Goal: Information Seeking & Learning: Understand process/instructions

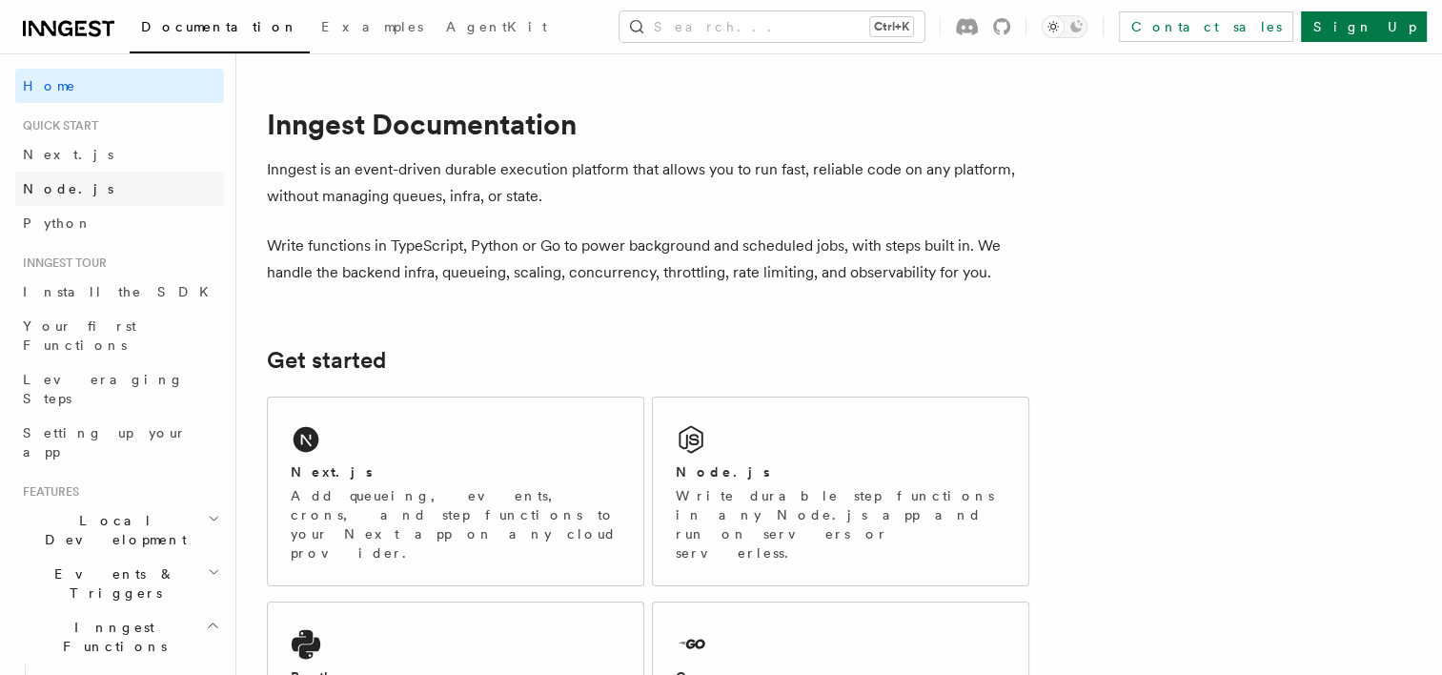
click at [85, 196] on link "Node.js" at bounding box center [119, 189] width 209 height 34
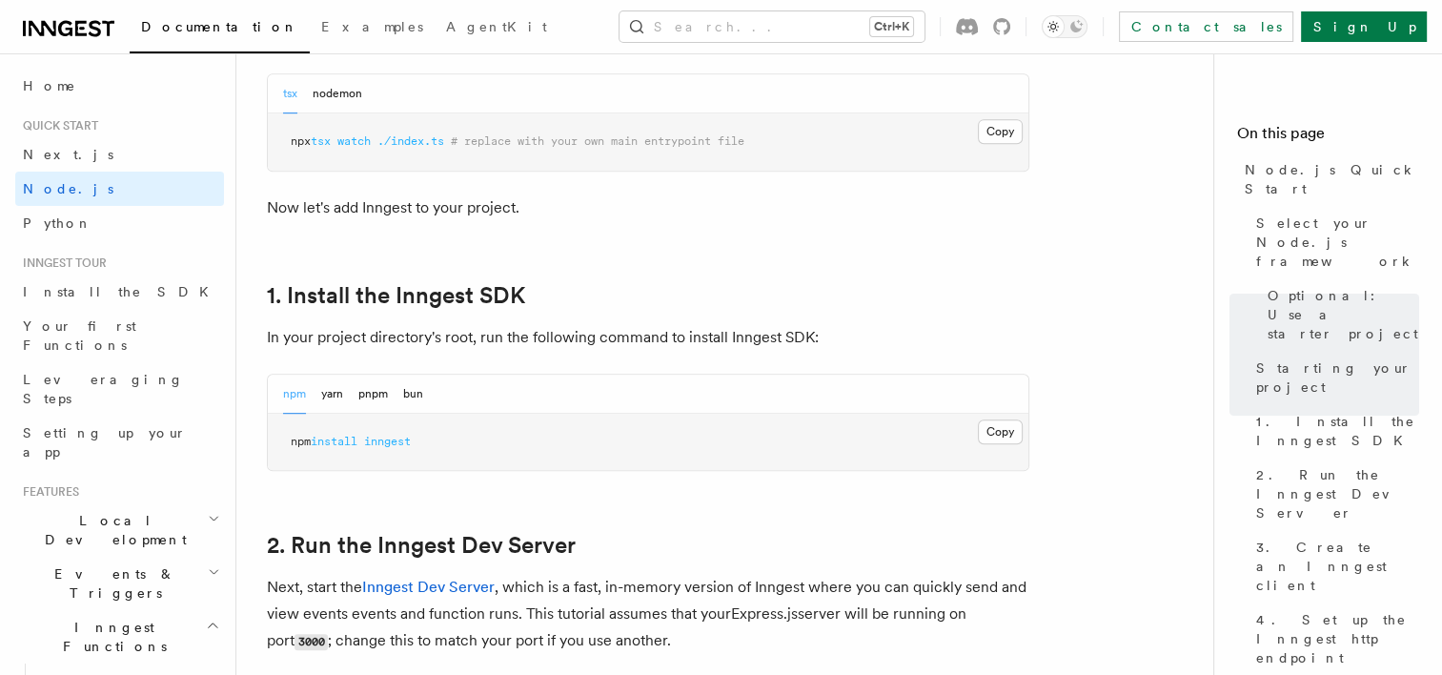
scroll to position [1052, 0]
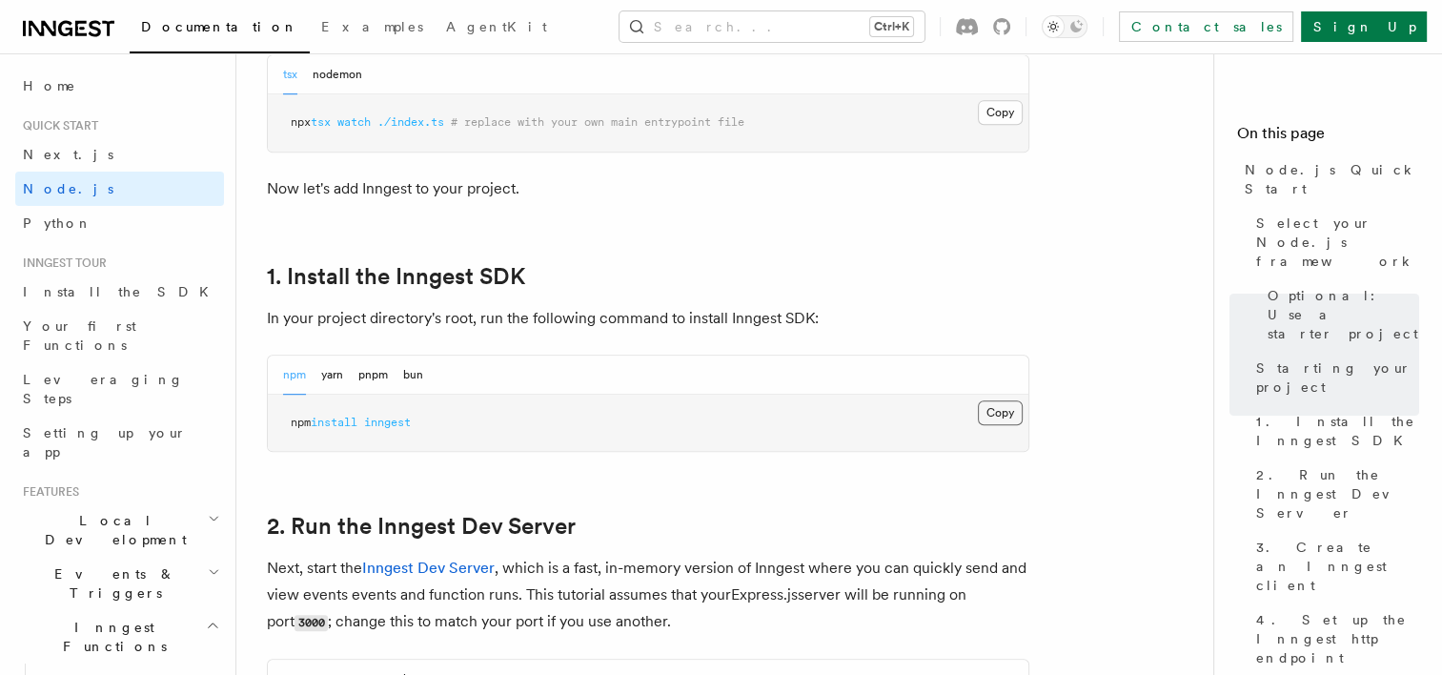
click at [1014, 413] on button "Copy Copied" at bounding box center [1000, 412] width 45 height 25
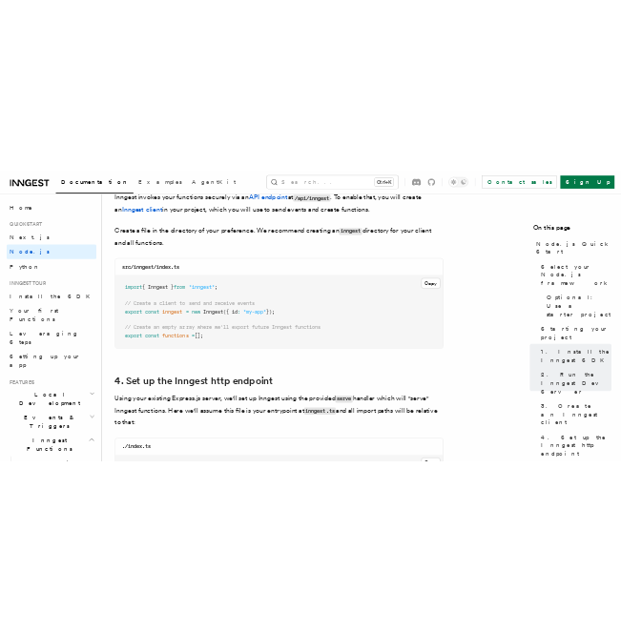
scroll to position [2498, 0]
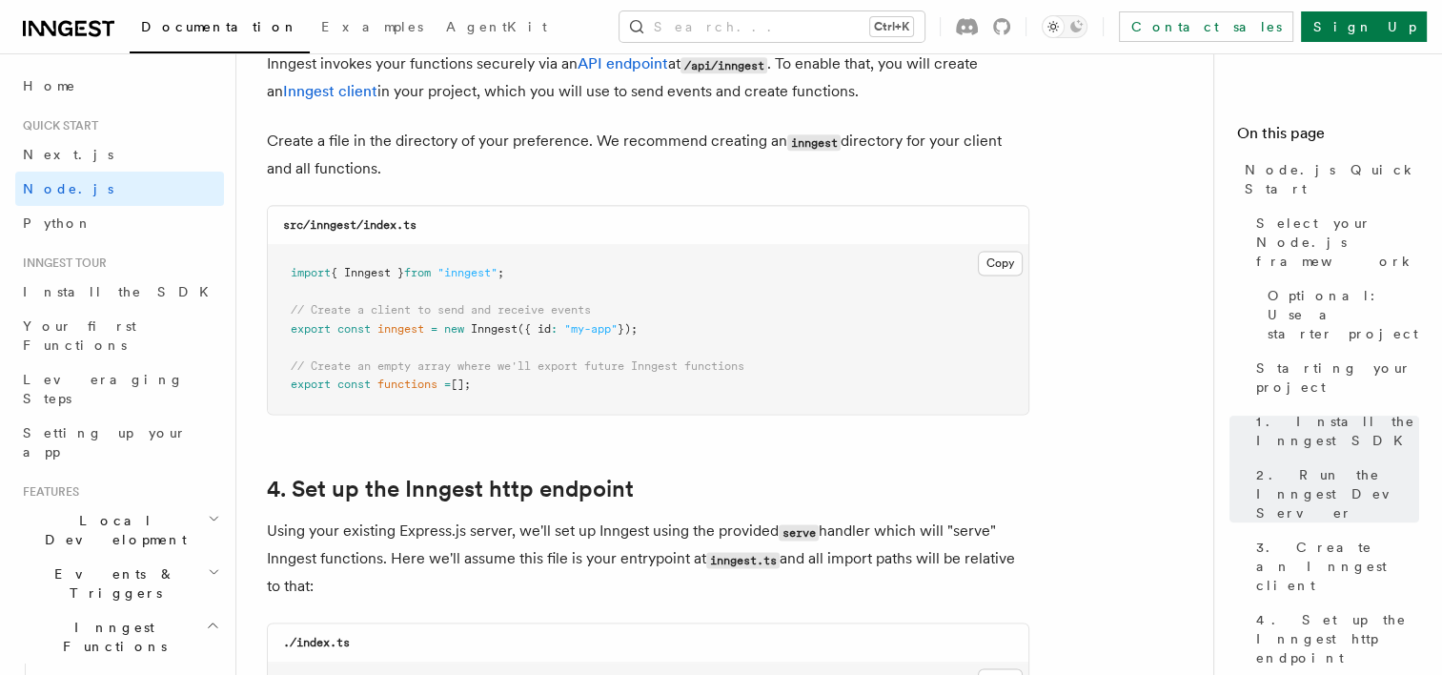
click at [324, 313] on span "// Create a client to send and receive events" at bounding box center [441, 309] width 300 height 13
drag, startPoint x: 552, startPoint y: 282, endPoint x: 288, endPoint y: 271, distance: 264.3
click at [288, 271] on pre "import { Inngest } from "inngest" ; // Create a client to send and receive even…" at bounding box center [648, 329] width 761 height 169
copy span "import { Inngest } from "inngest" ;"
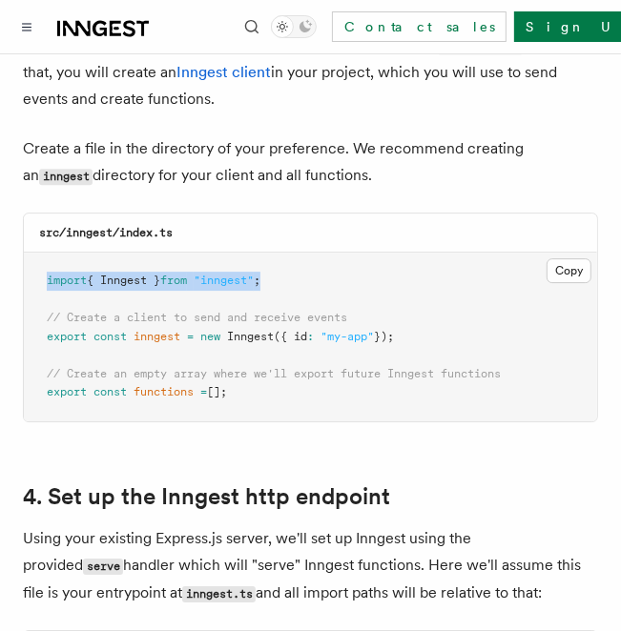
scroll to position [2526, 0]
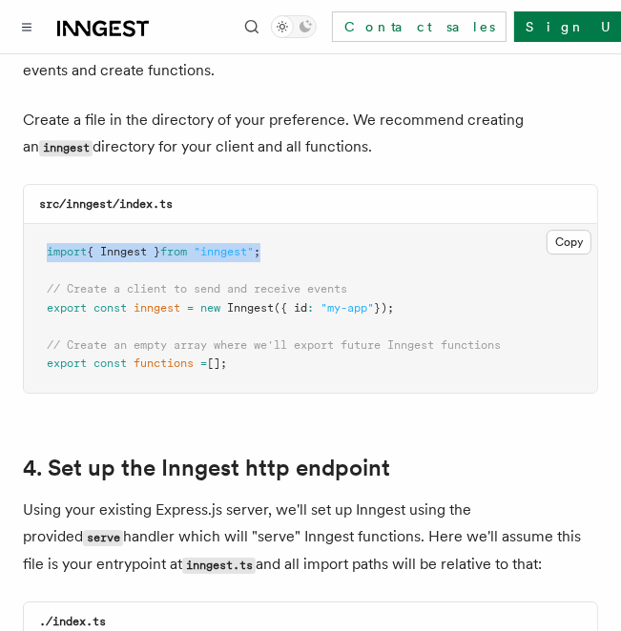
drag, startPoint x: 426, startPoint y: 282, endPoint x: 23, endPoint y: 268, distance: 403.5
click at [23, 268] on div "src/inngest/index.ts Copy Copied import { Inngest } from "inngest" ; // Create …" at bounding box center [310, 289] width 575 height 210
copy code "// Create a client to send and receive events export const inngest = new Innges…"
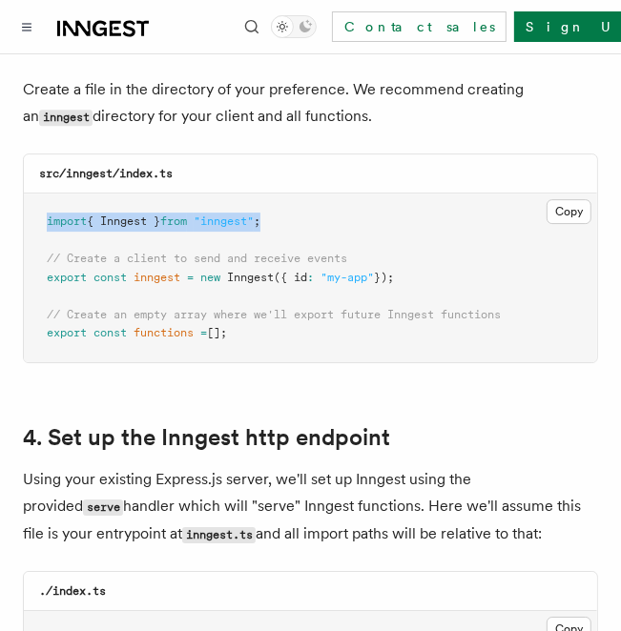
scroll to position [2560, 0]
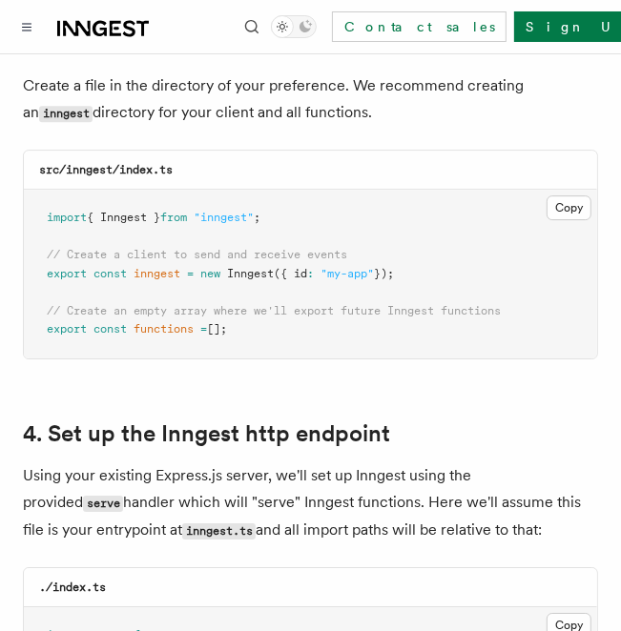
click at [246, 302] on pre "import { Inngest } from "inngest" ; // Create a client to send and receive even…" at bounding box center [310, 274] width 573 height 169
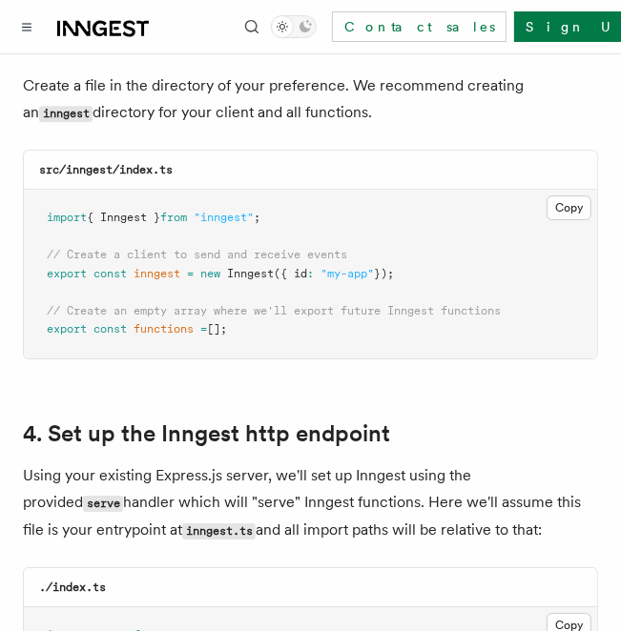
click at [246, 302] on pre "import { Inngest } from "inngest" ; // Create a client to send and receive even…" at bounding box center [310, 274] width 573 height 169
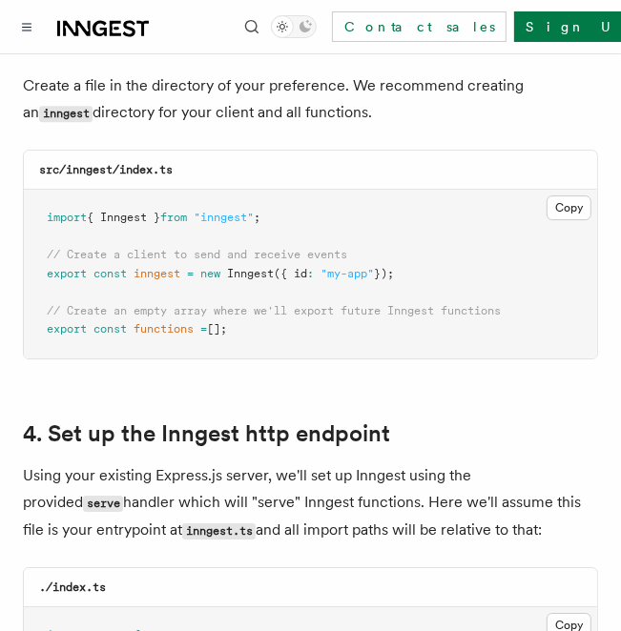
drag, startPoint x: 246, startPoint y: 302, endPoint x: 275, endPoint y: 328, distance: 38.5
click at [275, 328] on pre "import { Inngest } from "inngest" ; // Create a client to send and receive even…" at bounding box center [310, 274] width 573 height 169
drag, startPoint x: 252, startPoint y: 310, endPoint x: 144, endPoint y: 298, distance: 108.3
drag, startPoint x: 144, startPoint y: 298, endPoint x: 76, endPoint y: 355, distance: 88.0
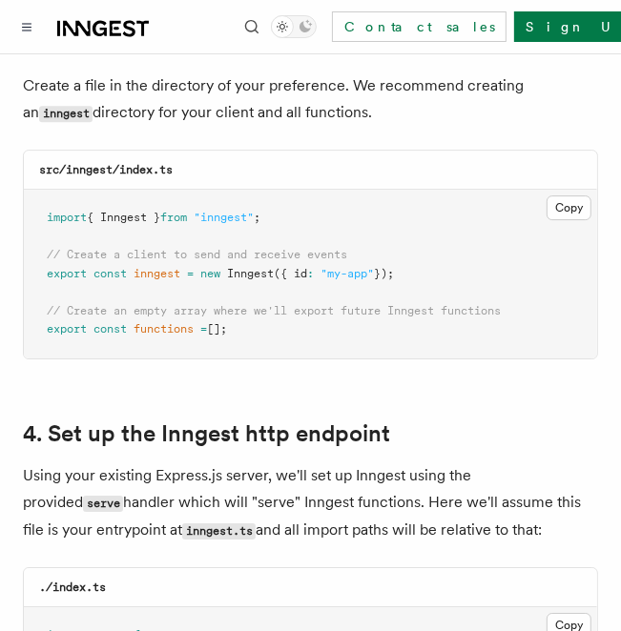
drag, startPoint x: 236, startPoint y: 304, endPoint x: 167, endPoint y: 295, distance: 70.2
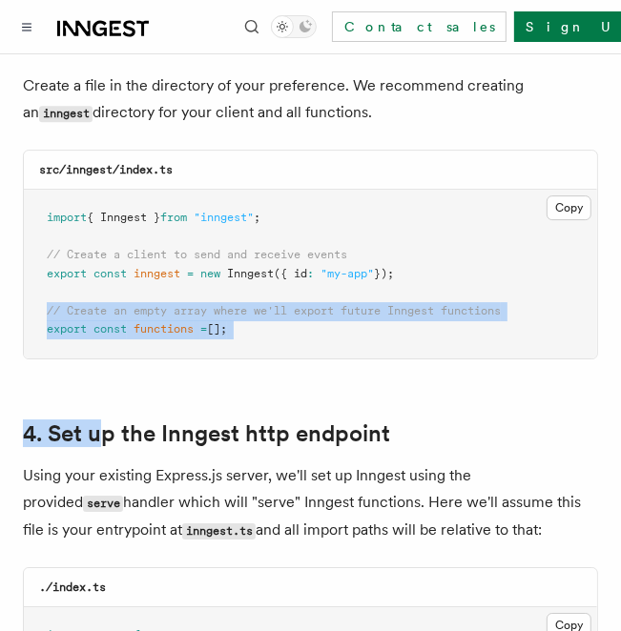
drag, startPoint x: 167, startPoint y: 295, endPoint x: 49, endPoint y: 283, distance: 118.8
drag, startPoint x: 49, startPoint y: 283, endPoint x: 168, endPoint y: 302, distance: 120.7
click at [168, 322] on span "functions" at bounding box center [163, 328] width 60 height 13
click at [302, 324] on pre "import { Inngest } from "inngest" ; // Create a client to send and receive even…" at bounding box center [310, 274] width 573 height 169
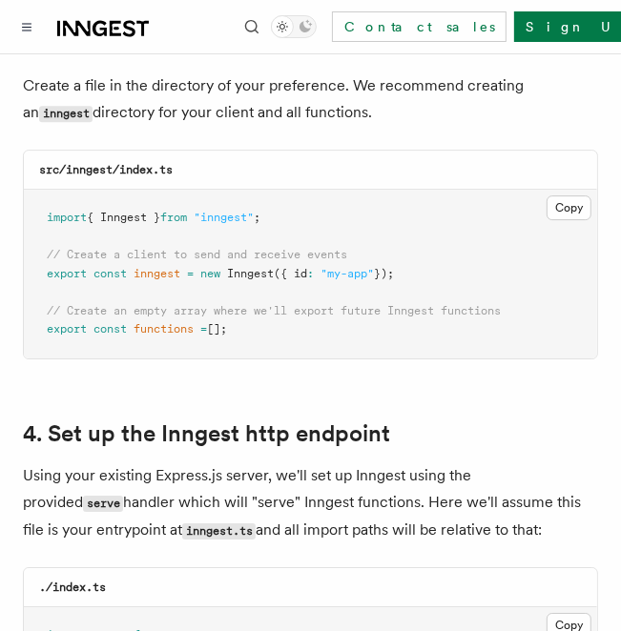
drag, startPoint x: 246, startPoint y: 311, endPoint x: 175, endPoint y: 298, distance: 71.6
drag, startPoint x: 175, startPoint y: 298, endPoint x: 126, endPoint y: 310, distance: 50.9
click at [126, 322] on span "const" at bounding box center [109, 328] width 33 height 13
drag, startPoint x: 126, startPoint y: 310, endPoint x: 244, endPoint y: 306, distance: 118.3
click at [244, 306] on pre "import { Inngest } from "inngest" ; // Create a client to send and receive even…" at bounding box center [310, 274] width 573 height 169
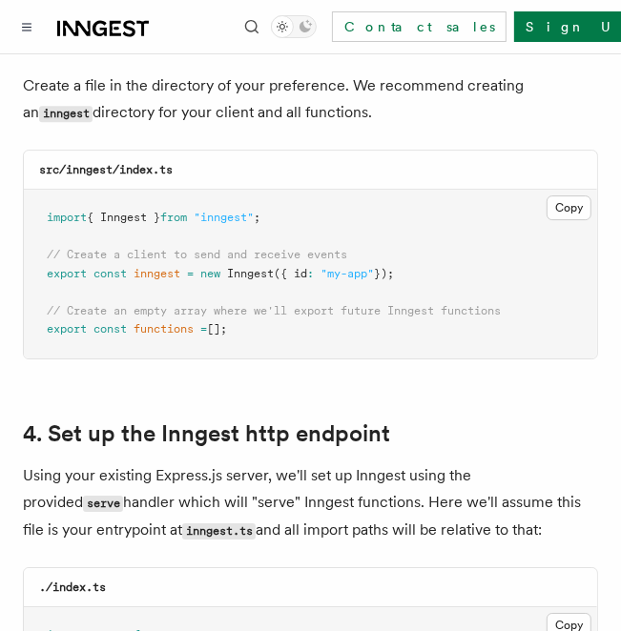
drag, startPoint x: 240, startPoint y: 305, endPoint x: 12, endPoint y: 285, distance: 228.7
copy code "// Create an empty array where we'll export future Inngest functions export con…"
click at [418, 304] on span "// Create an empty array where we'll export future Inngest functions" at bounding box center [274, 310] width 454 height 13
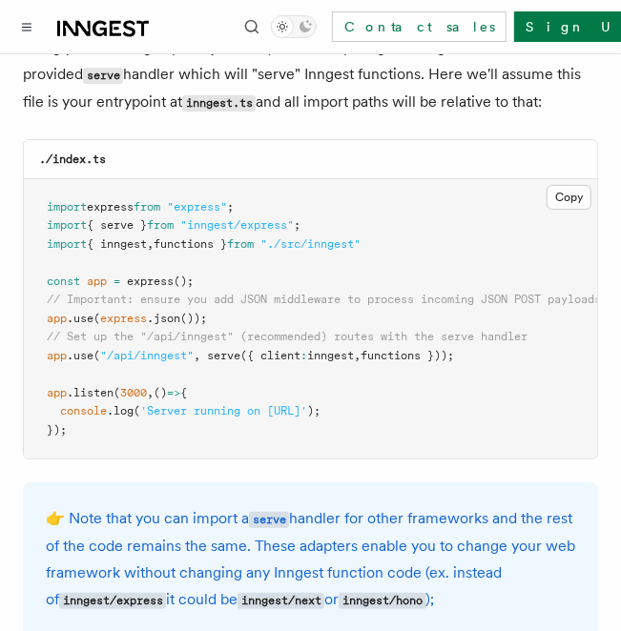
scroll to position [3027, 0]
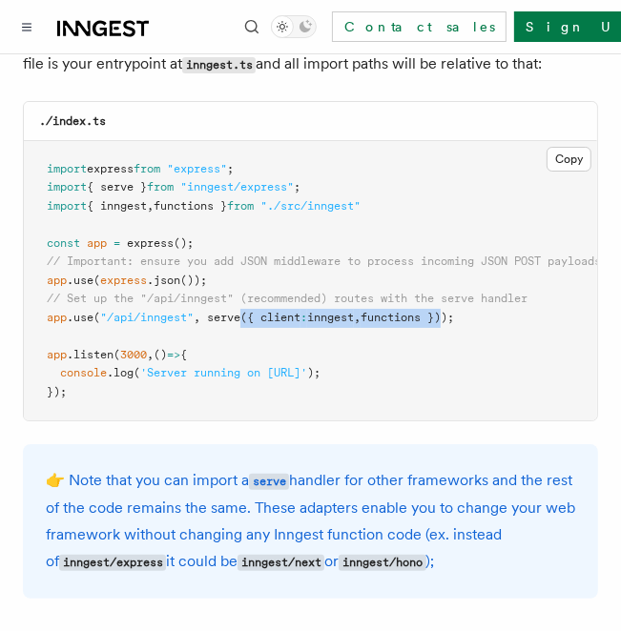
drag, startPoint x: 459, startPoint y: 298, endPoint x: 248, endPoint y: 297, distance: 210.7
click at [248, 311] on span "app .use ( "/api/inngest" , serve ({ client : inngest , functions }));" at bounding box center [250, 317] width 407 height 13
drag, startPoint x: 248, startPoint y: 297, endPoint x: 308, endPoint y: 321, distance: 64.6
click at [308, 321] on pre "import express from "express" ; import { serve } from "inngest/express" ; impor…" at bounding box center [310, 281] width 573 height 280
drag, startPoint x: 459, startPoint y: 295, endPoint x: 254, endPoint y: 292, distance: 205.9
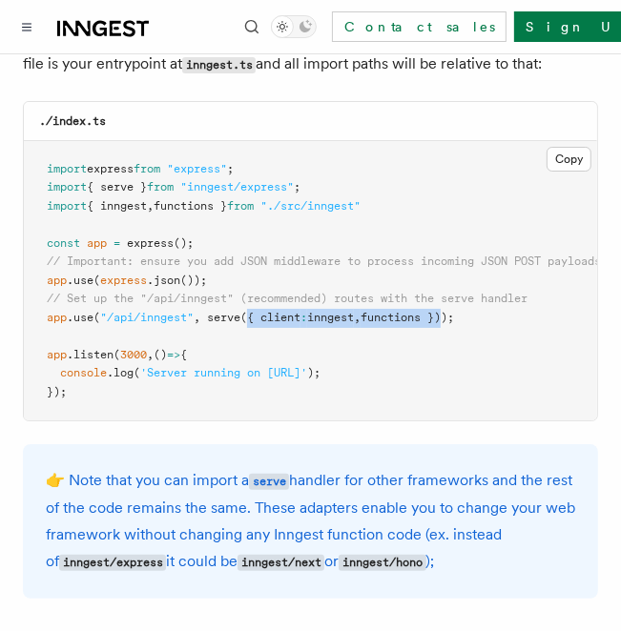
click at [254, 311] on span "app .use ( "/api/inngest" , serve ({ client : inngest , functions }));" at bounding box center [250, 317] width 407 height 13
copy span "{ client : inngest , functions }"
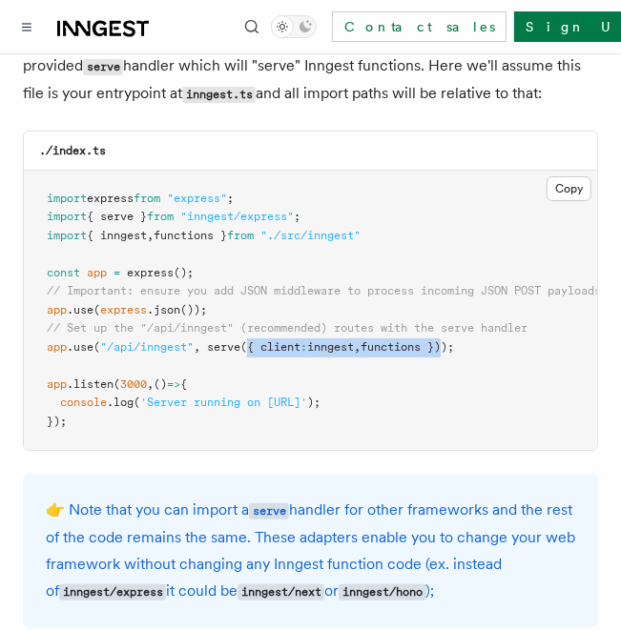
scroll to position [2997, 0]
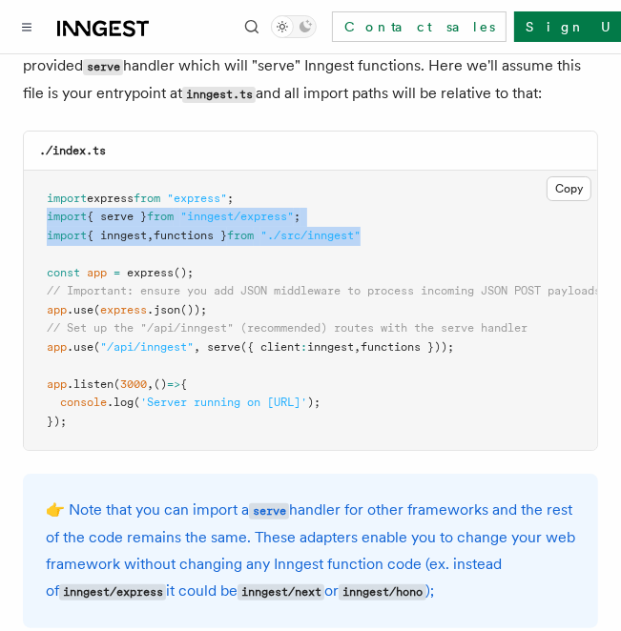
drag, startPoint x: 414, startPoint y: 217, endPoint x: 23, endPoint y: 194, distance: 391.6
click at [24, 194] on pre "import express from "express" ; import { serve } from "inngest/express" ; impor…" at bounding box center [310, 311] width 573 height 280
copy code "import { serve } from "inngest/express" ; import { inngest , functions } from "…"
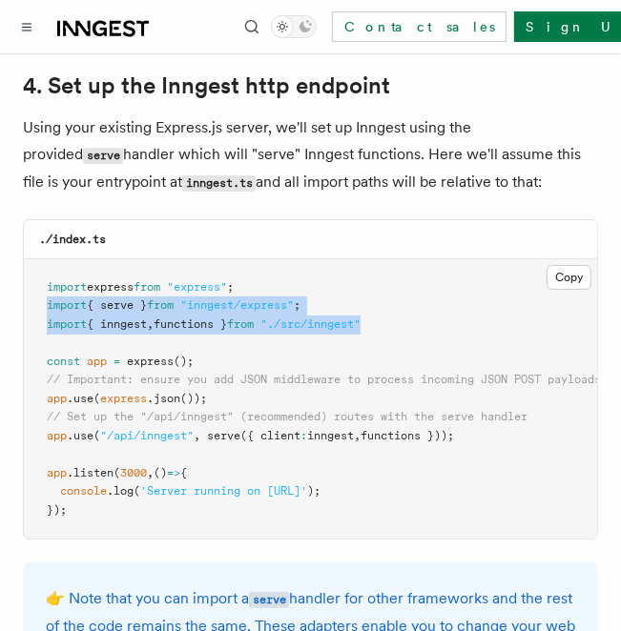
scroll to position [2949, 0]
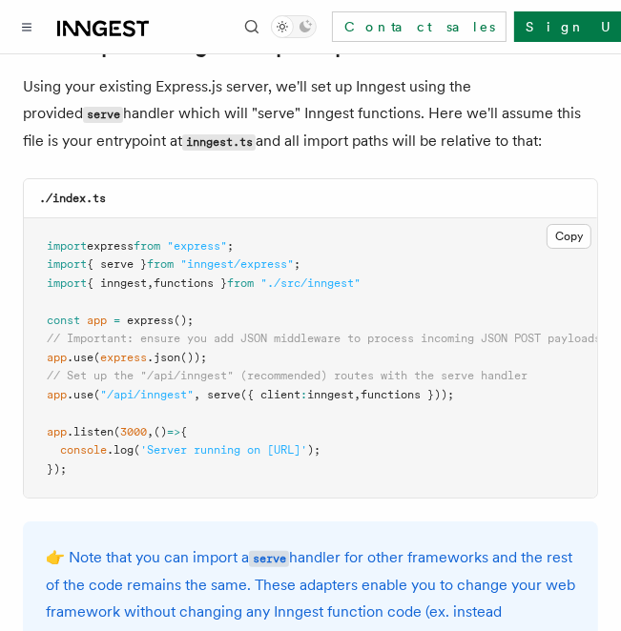
click at [369, 221] on pre "import express from "express" ; import { serve } from "inngest/express" ; impor…" at bounding box center [310, 358] width 573 height 280
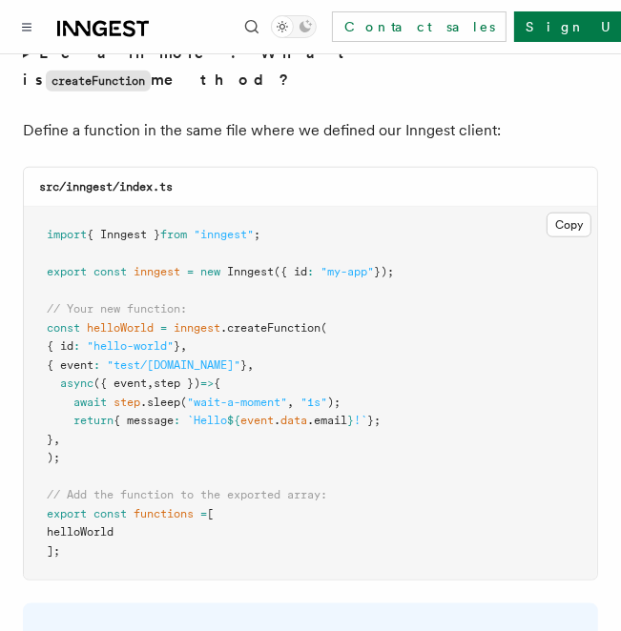
scroll to position [3840, 0]
